Goal: Check status: Check status

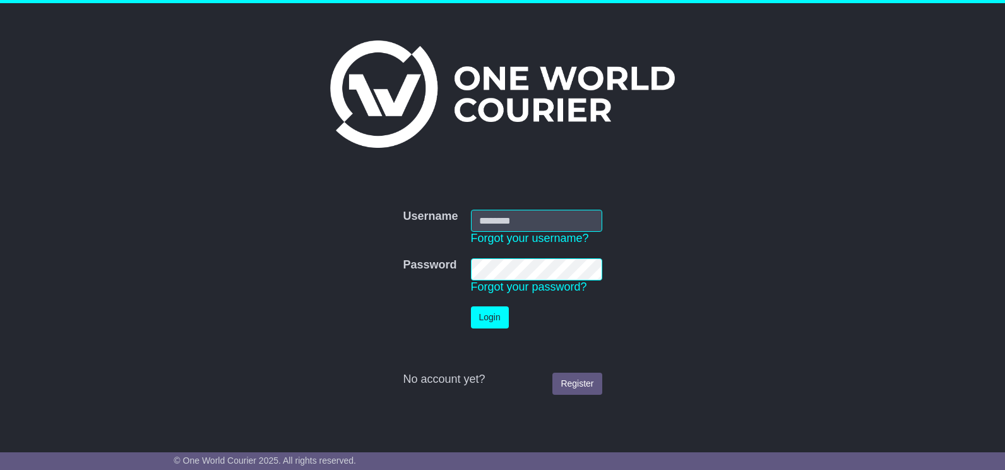
type input "**********"
click at [483, 319] on button "Login" at bounding box center [490, 317] width 38 height 22
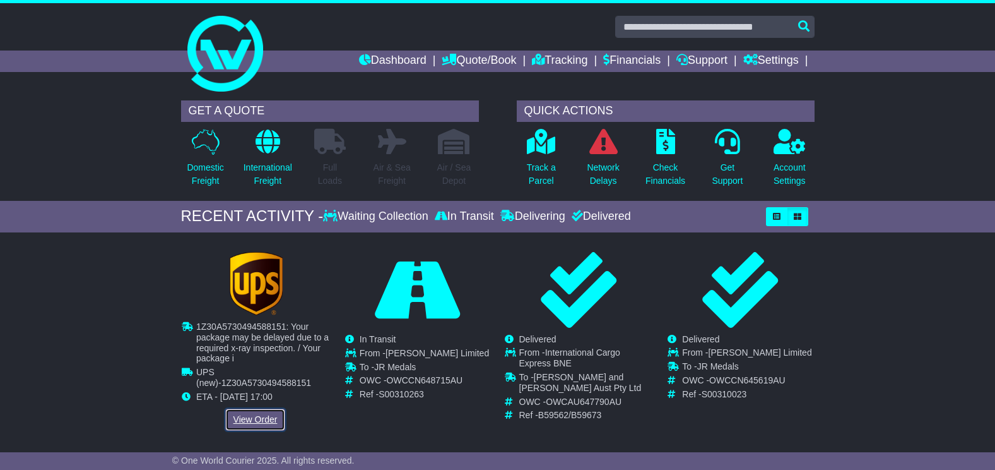
click at [259, 417] on link "View Order" at bounding box center [255, 419] width 61 height 22
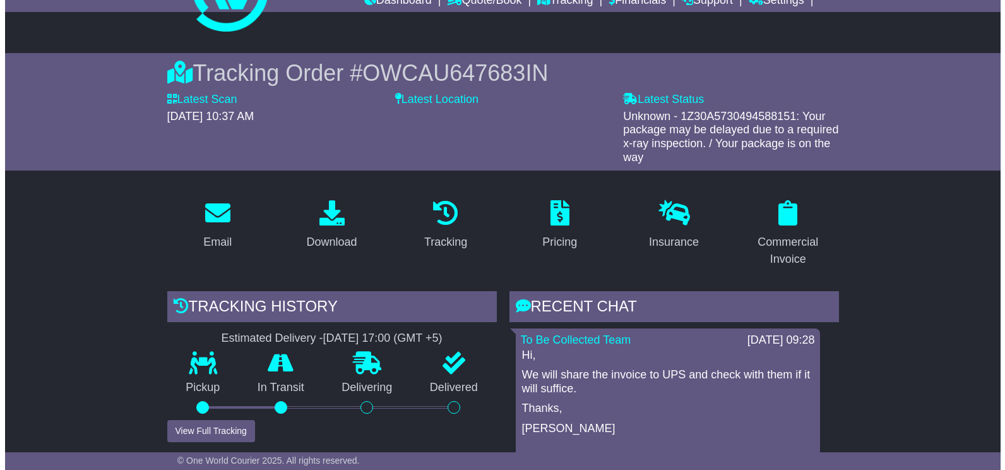
scroll to position [126, 0]
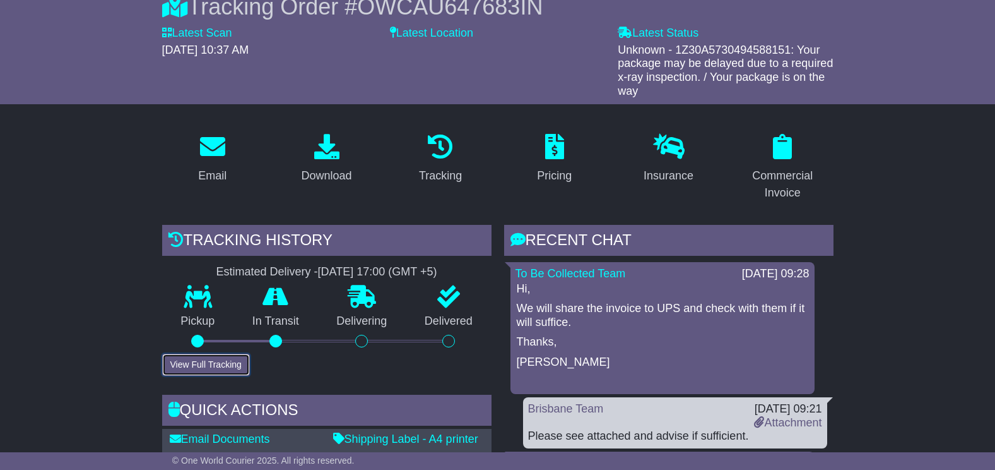
click at [206, 367] on button "View Full Tracking" at bounding box center [206, 364] width 88 height 22
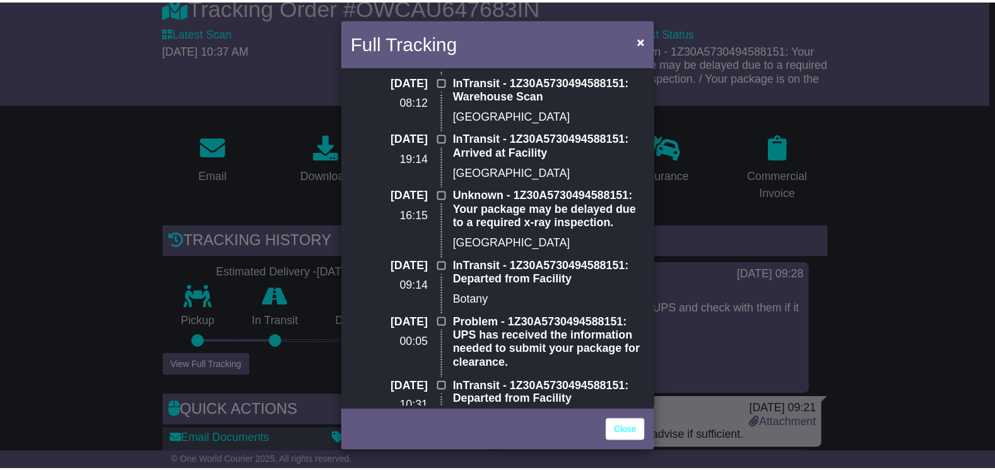
scroll to position [0, 0]
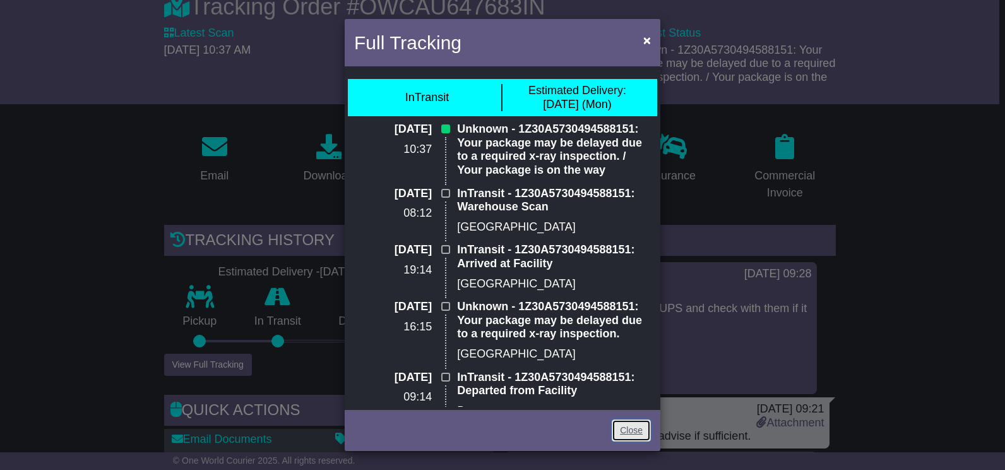
click at [635, 430] on link "Close" at bounding box center [631, 430] width 39 height 22
